Goal: Task Accomplishment & Management: Use online tool/utility

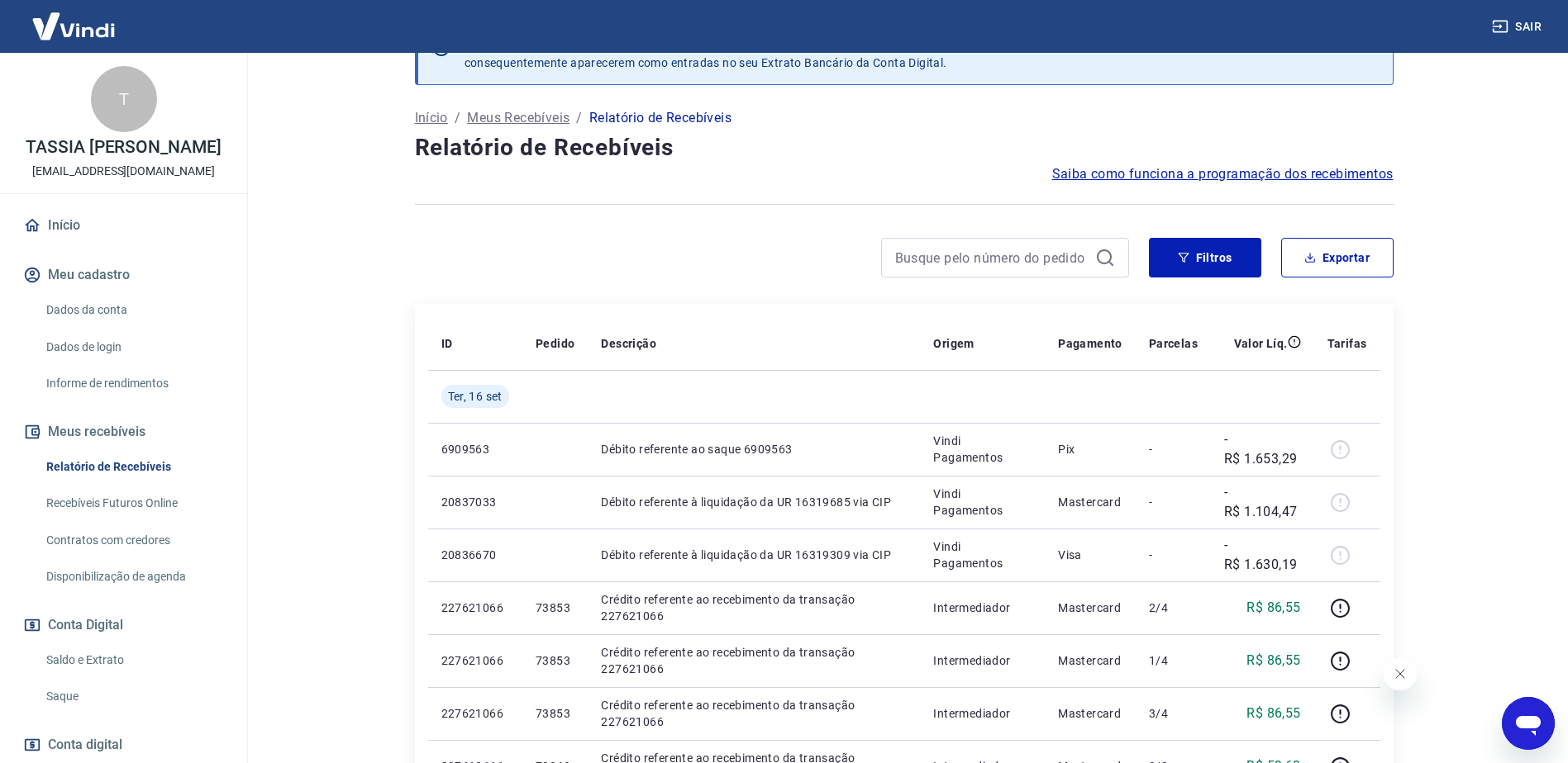
scroll to position [82, 0]
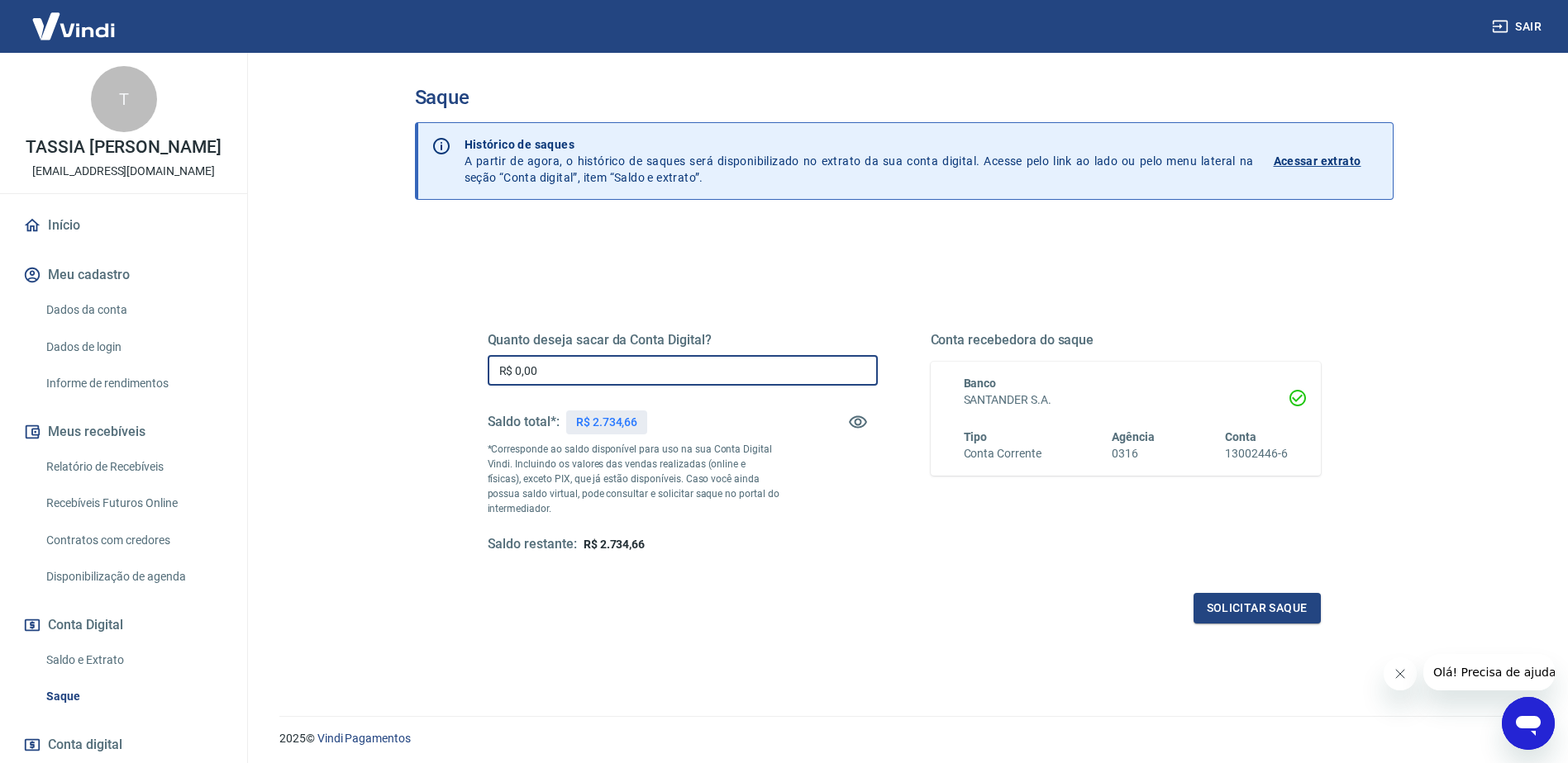
click at [672, 377] on input "R$ 0,00" at bounding box center [682, 371] width 390 height 31
type input "R$ 2.734,66"
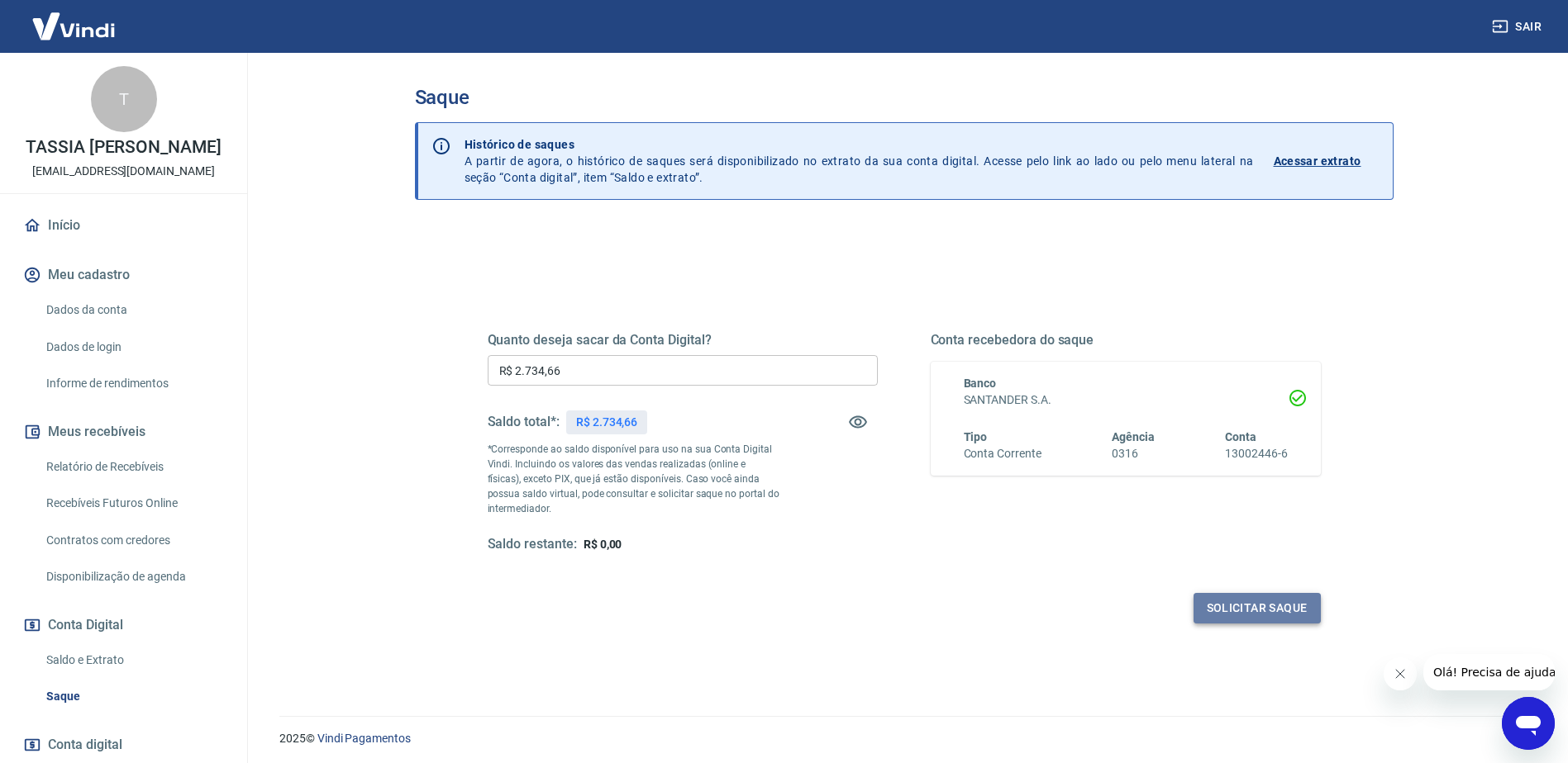
click at [1212, 608] on button "Solicitar saque" at bounding box center [1256, 608] width 127 height 31
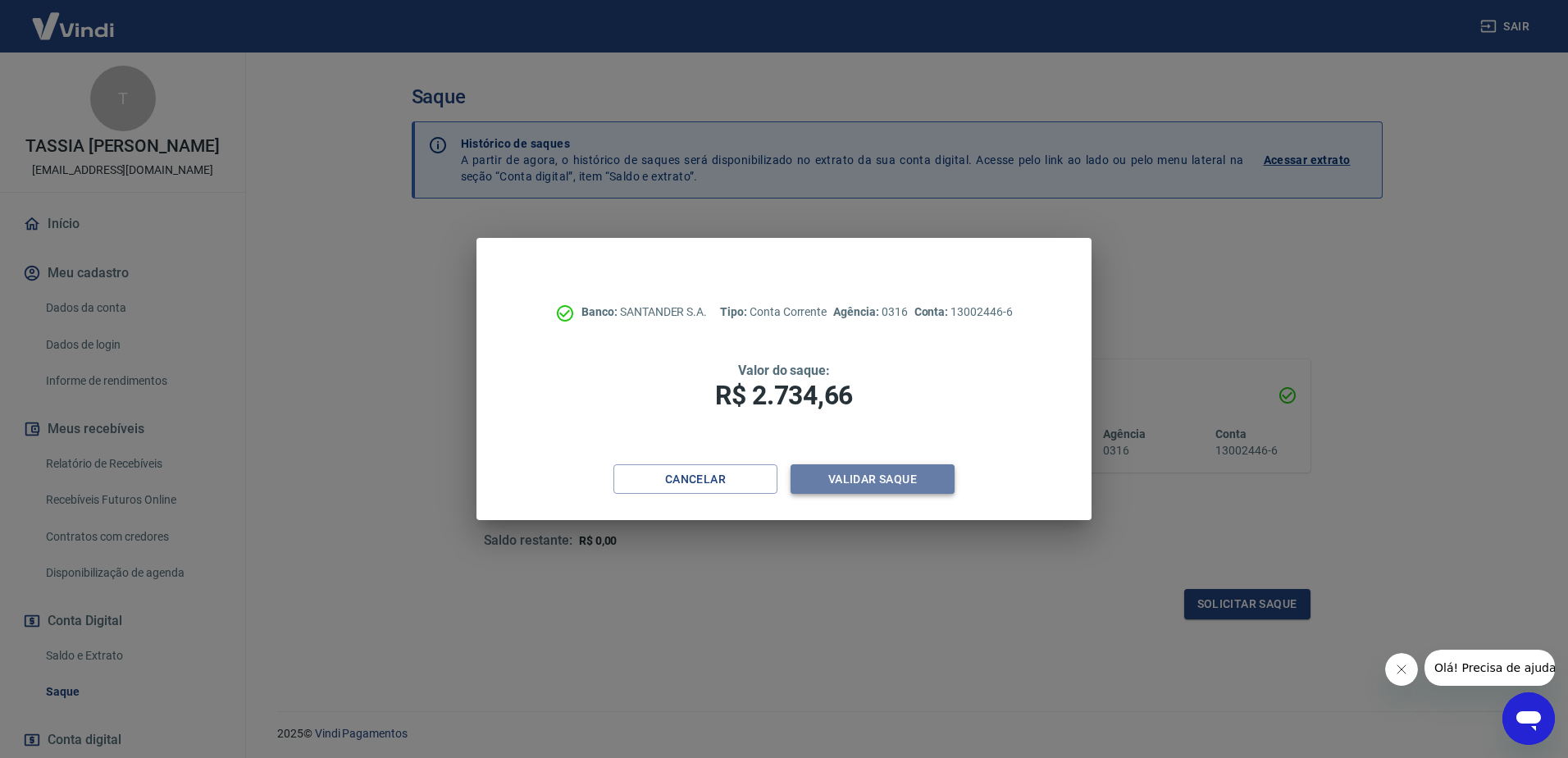
click at [864, 488] on button "Validar saque" at bounding box center [872, 479] width 164 height 31
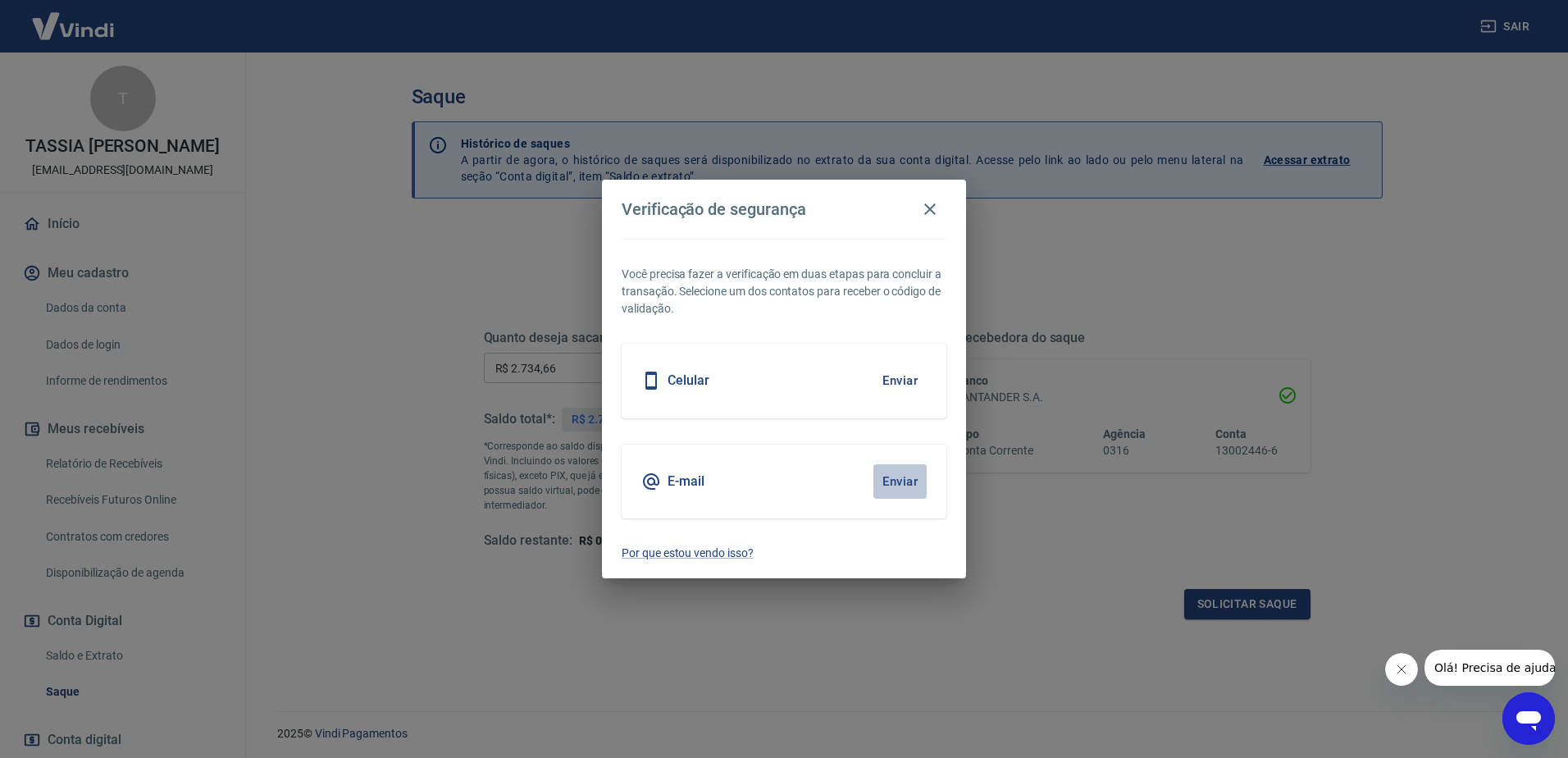
click at [888, 478] on button "Enviar" at bounding box center [900, 482] width 53 height 35
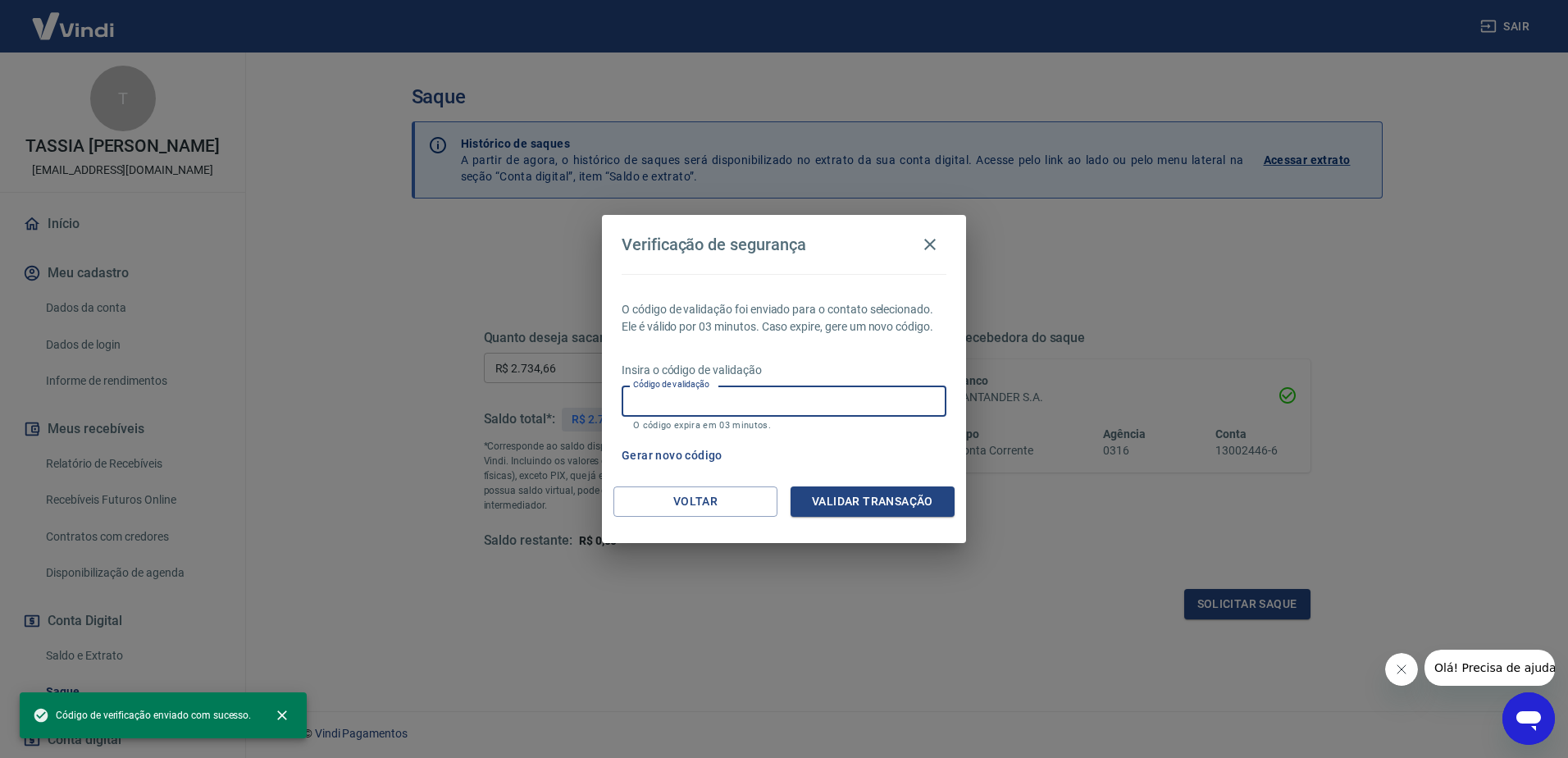
click at [843, 408] on input "Código de validação" at bounding box center [784, 401] width 325 height 31
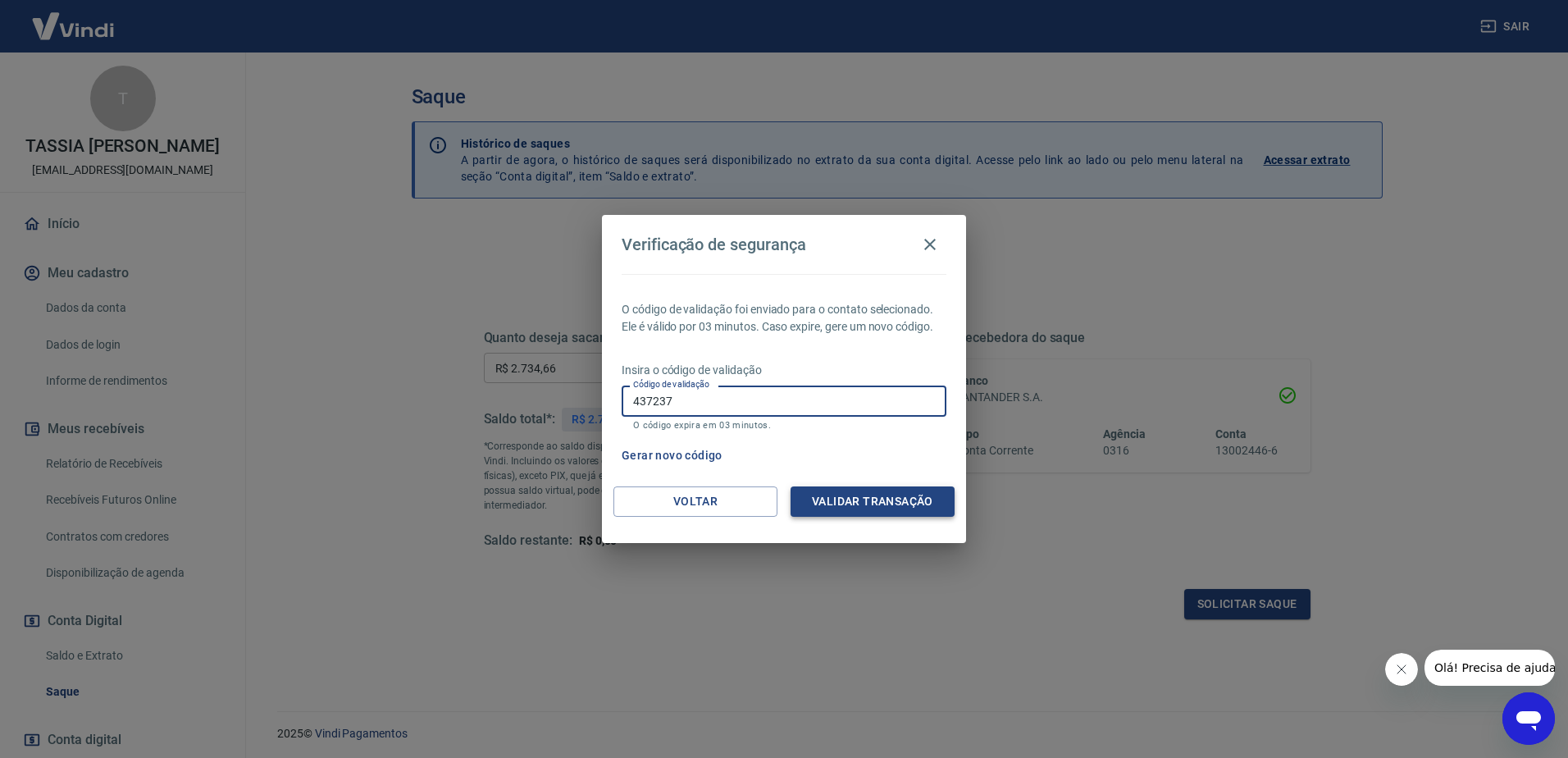
click at [853, 509] on button "Validar transação" at bounding box center [872, 501] width 164 height 31
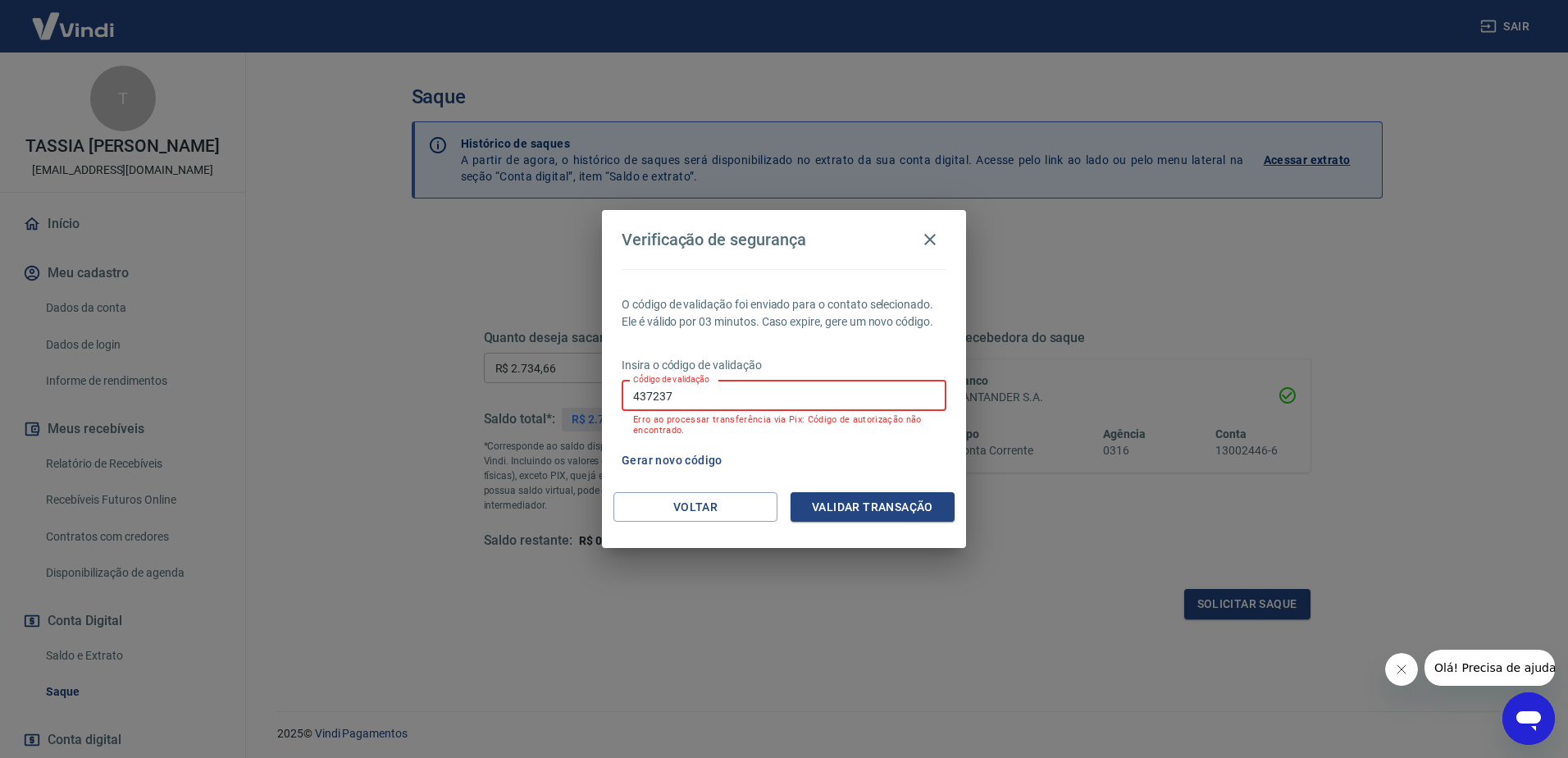
drag, startPoint x: 697, startPoint y: 398, endPoint x: 609, endPoint y: 391, distance: 88.3
click at [609, 391] on div "O código de validação foi enviado para o contato selecionado. Ele é válido por …" at bounding box center [784, 381] width 364 height 223
paste input "145219"
type input "145219"
click at [839, 507] on button "Validar transação" at bounding box center [872, 507] width 164 height 31
